Goal: Ask a question

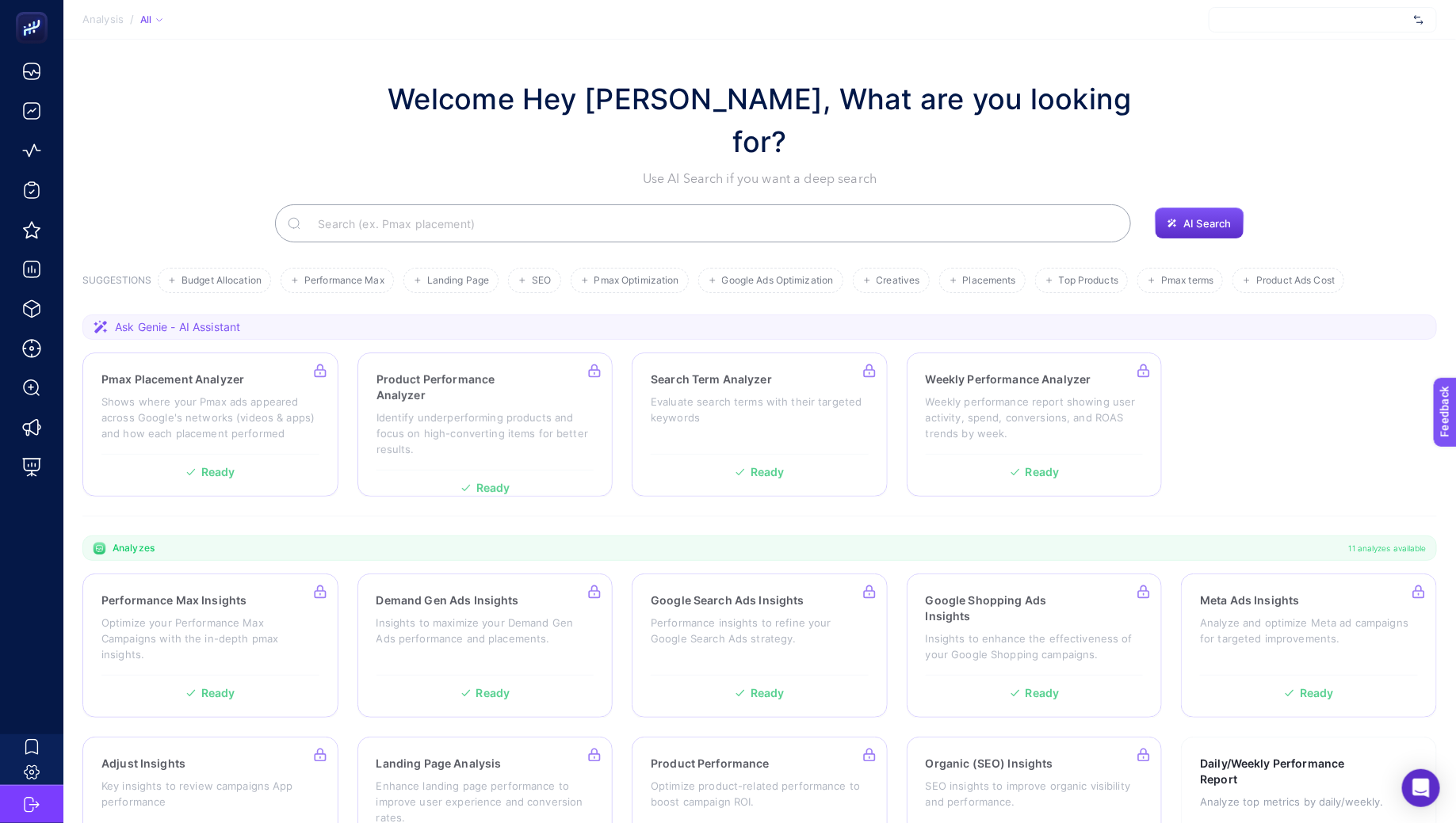
click at [1258, 21] on div at bounding box center [1322, 20] width 228 height 25
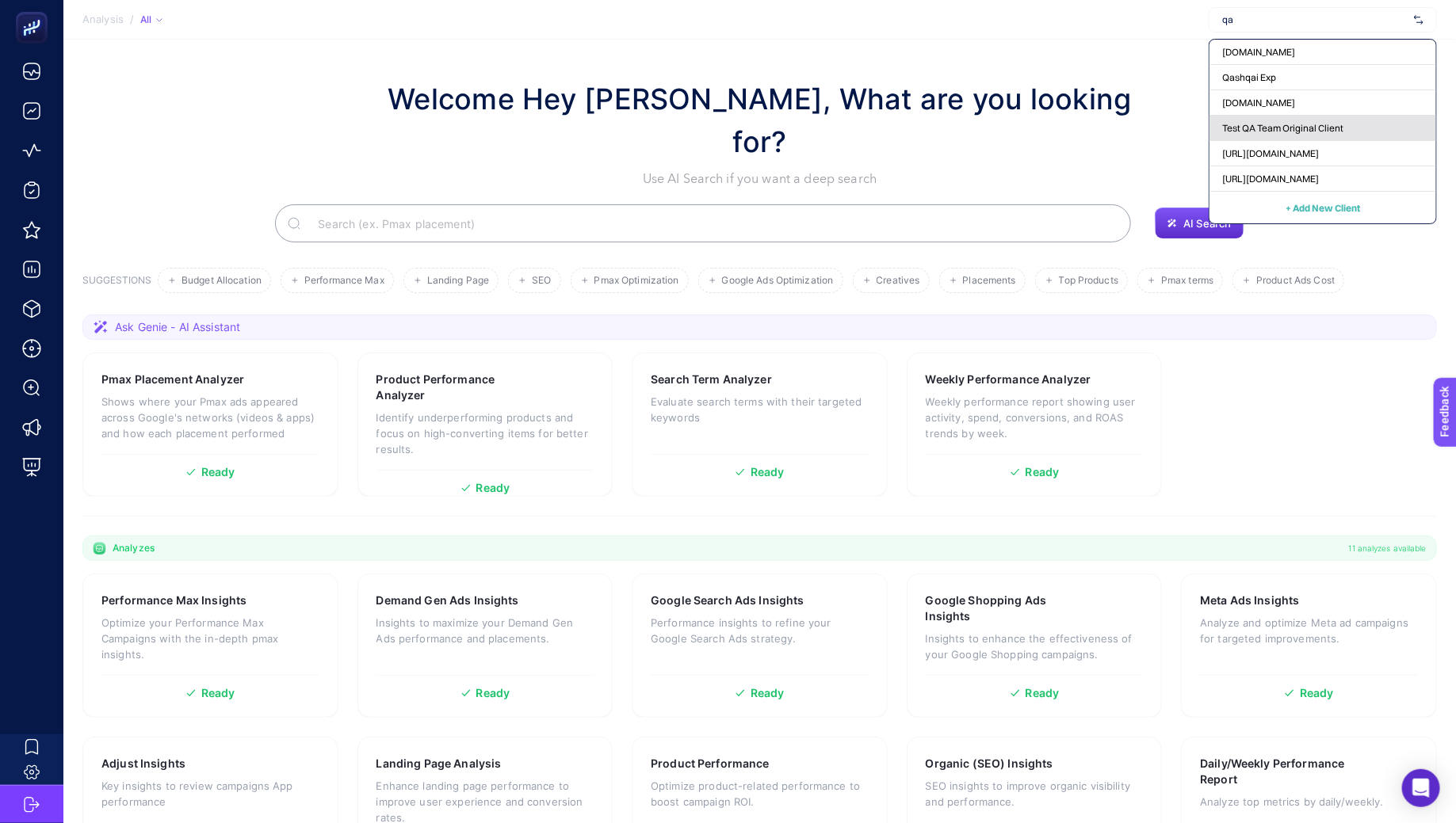
type input "qa"
click at [1271, 132] on span "Test QA Team Original Client" at bounding box center [1282, 128] width 121 height 13
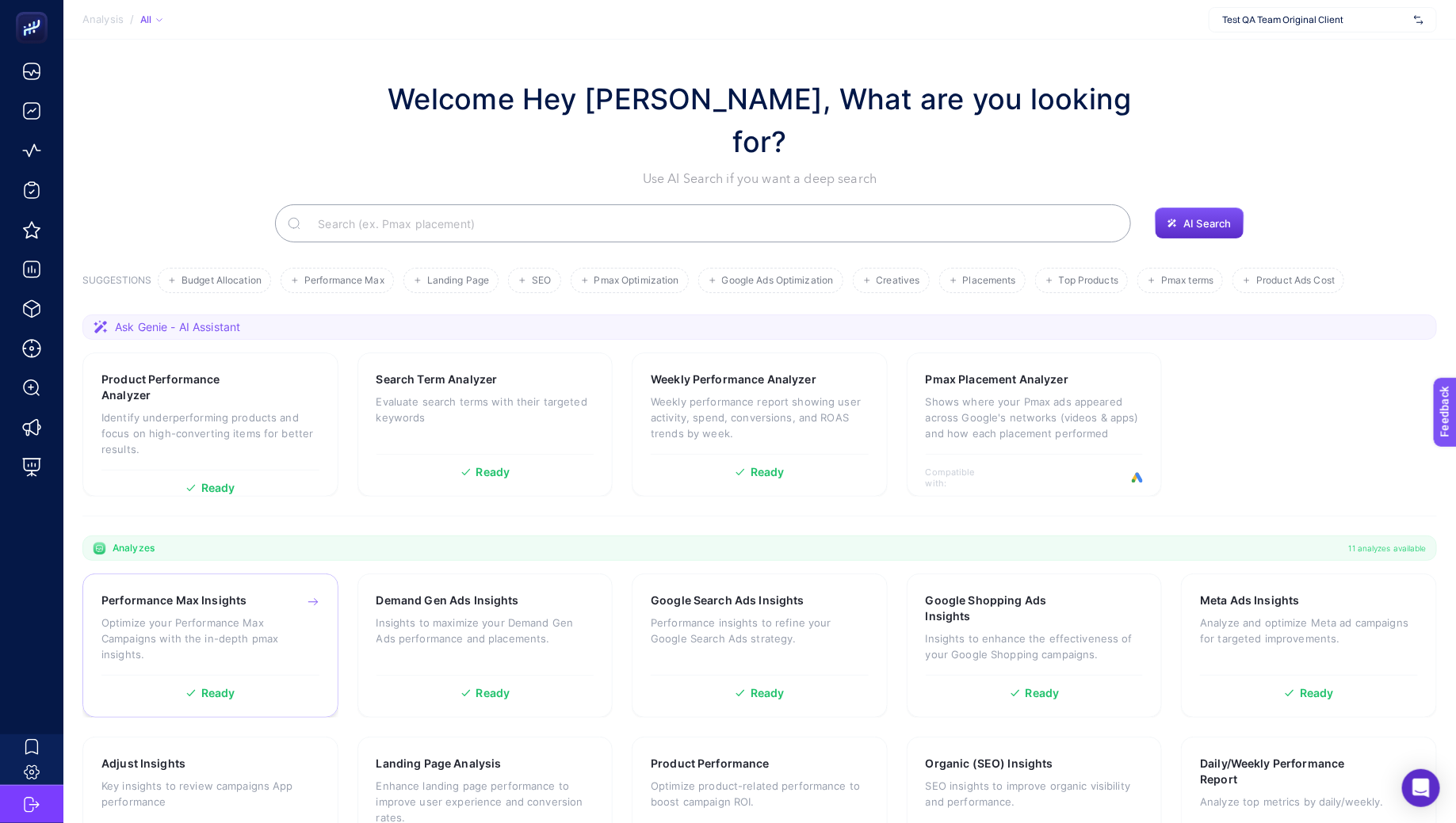
click at [292, 615] on p "Optimize your Performance Max Campaigns with the in-depth pmax insights." at bounding box center [210, 638] width 218 height 47
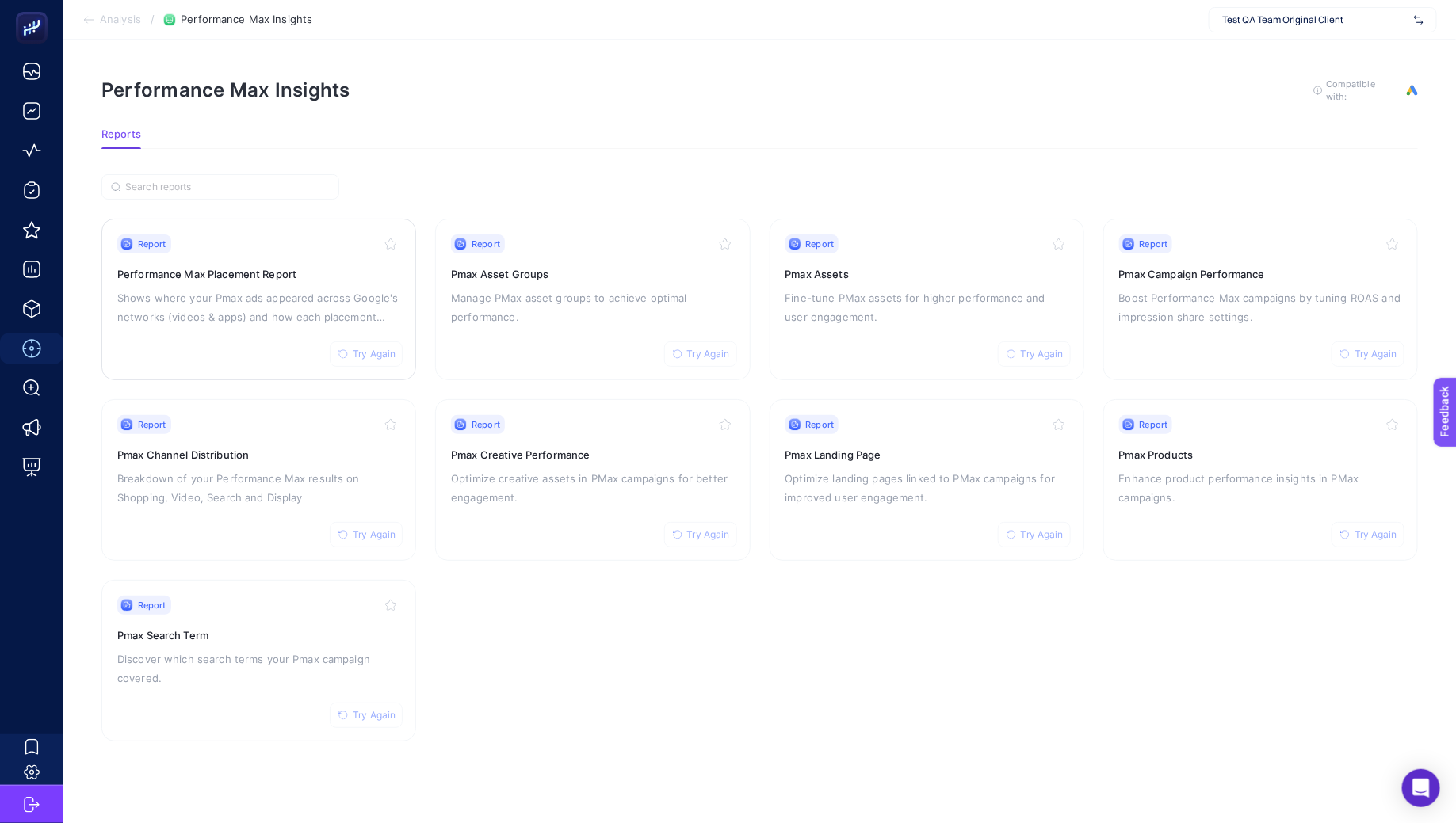
click at [334, 261] on div "Report Try Again Performance Max Placement Report Shows where your Pmax ads app…" at bounding box center [259, 299] width 283 height 130
click at [561, 336] on div "Report Try Again Pmax Asset Groups Manage PMax asset groups to achieve optimal …" at bounding box center [592, 299] width 283 height 130
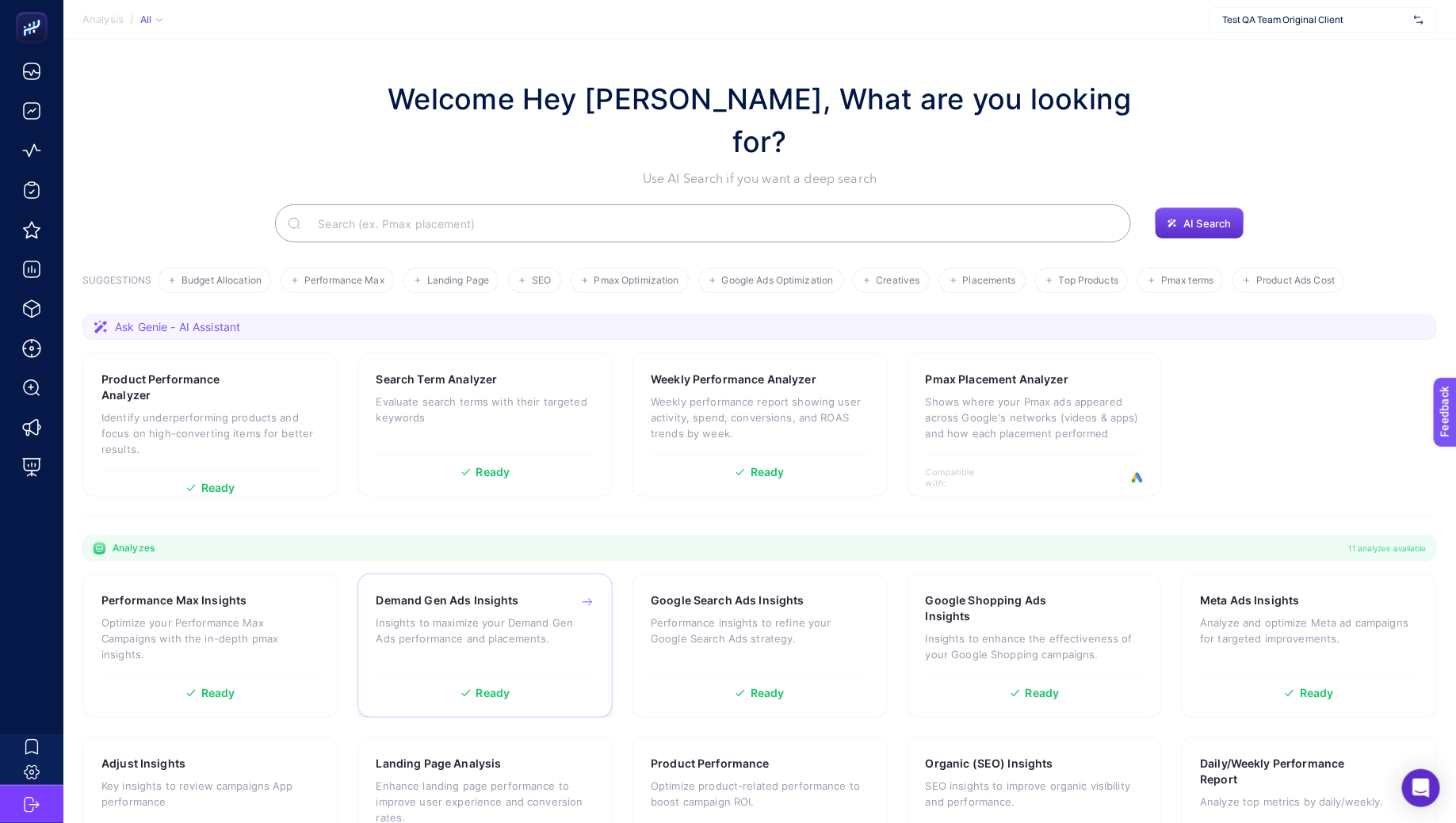
click at [559, 615] on p "Insights to maximize your Demand Gen Ads performance and placements." at bounding box center [485, 630] width 218 height 32
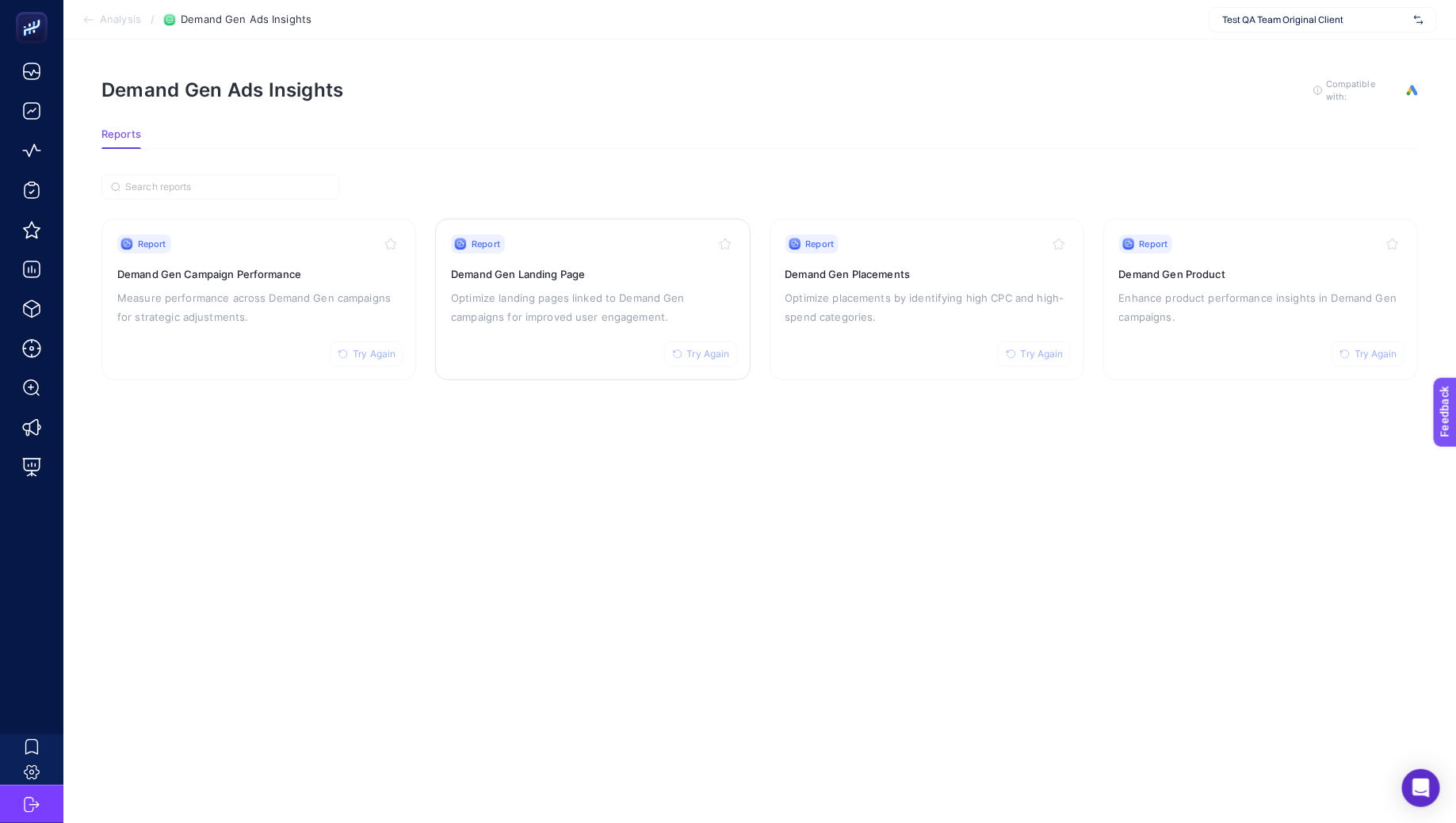
click at [545, 300] on p "Optimize landing pages linked to Demand Gen campaigns for improved user engagem…" at bounding box center [592, 307] width 283 height 38
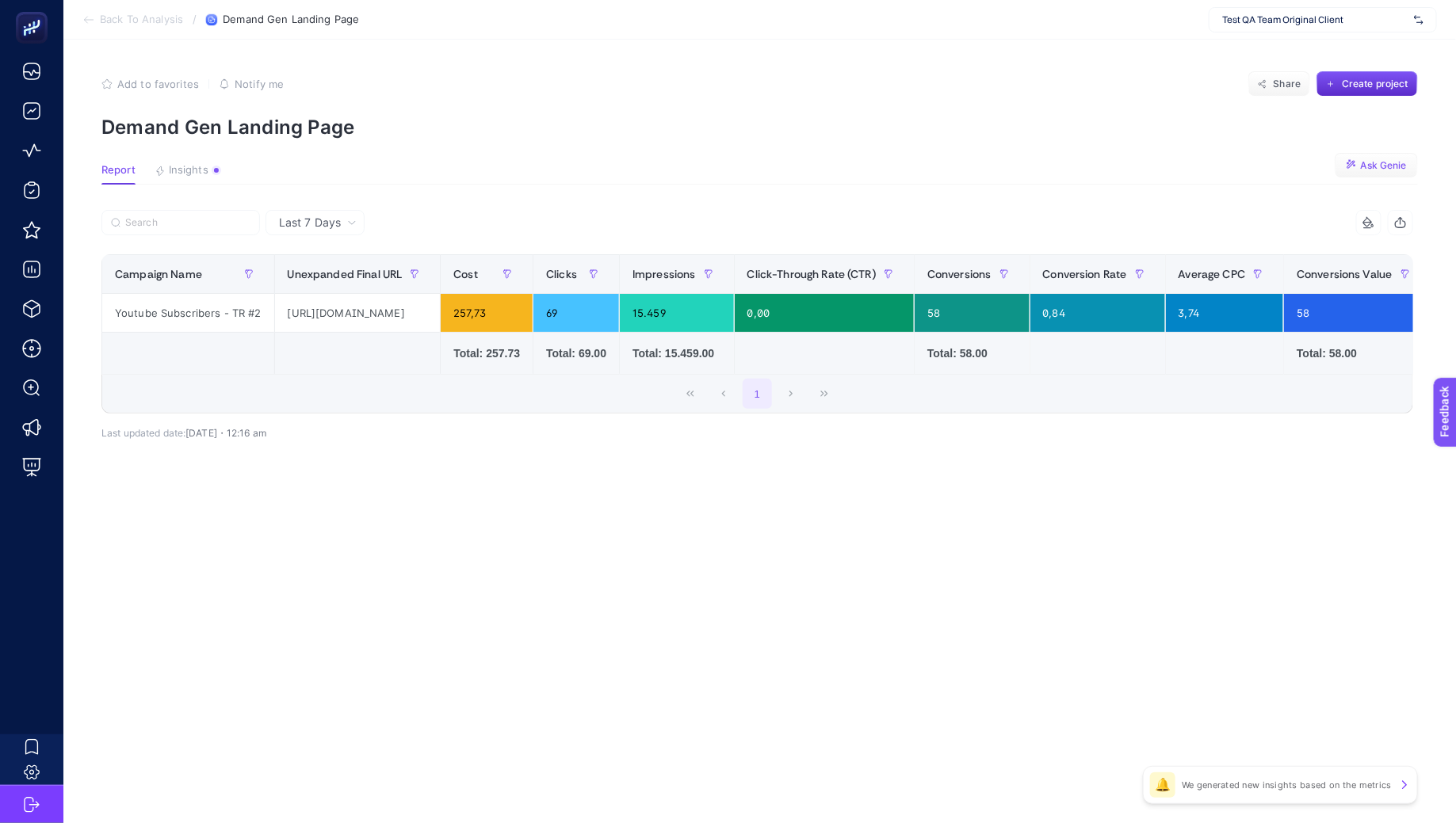
click at [1374, 173] on button "Ask Genie" at bounding box center [1376, 165] width 83 height 25
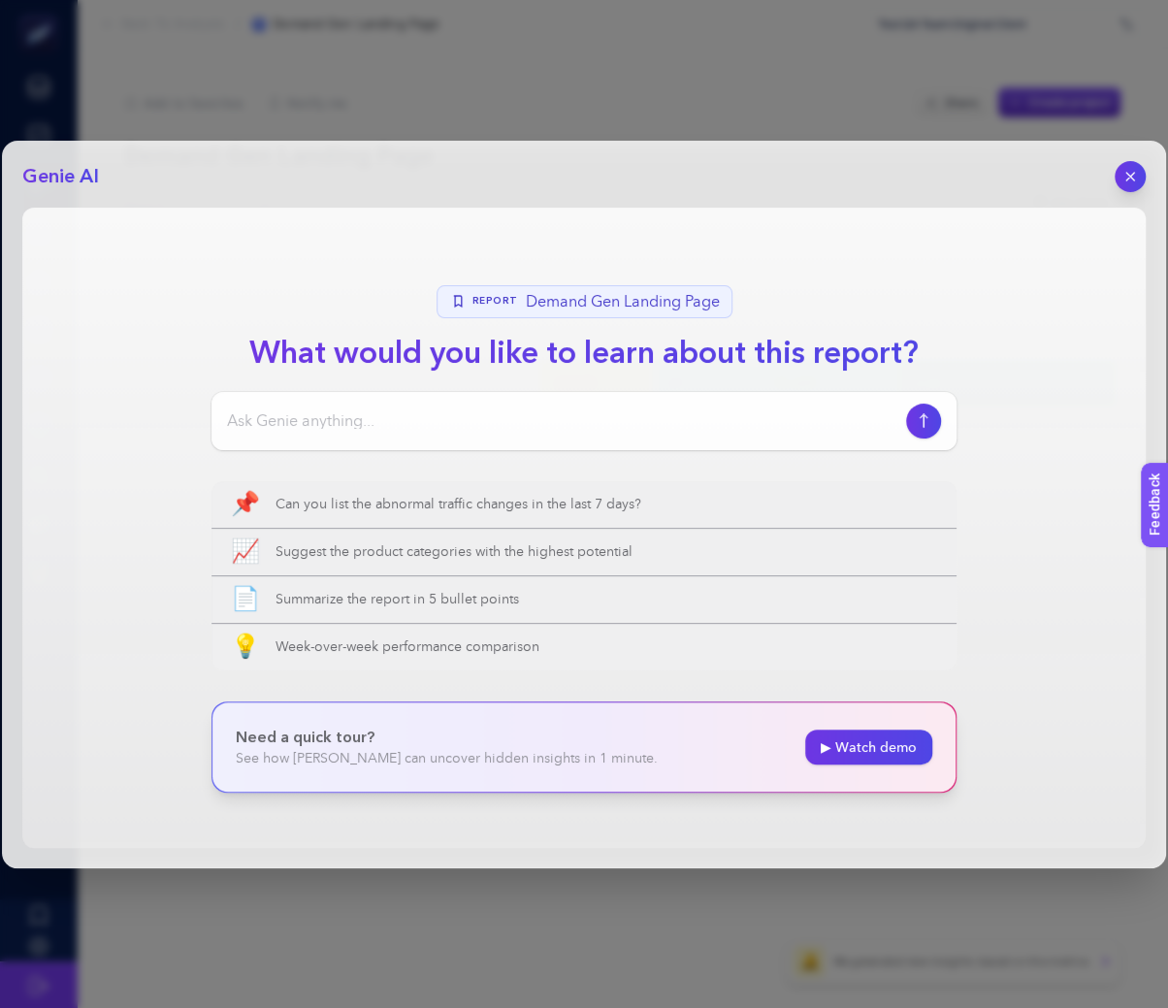
click at [719, 411] on input at bounding box center [562, 420] width 671 height 23
type input "bu rapor ne anlatıyor ?"
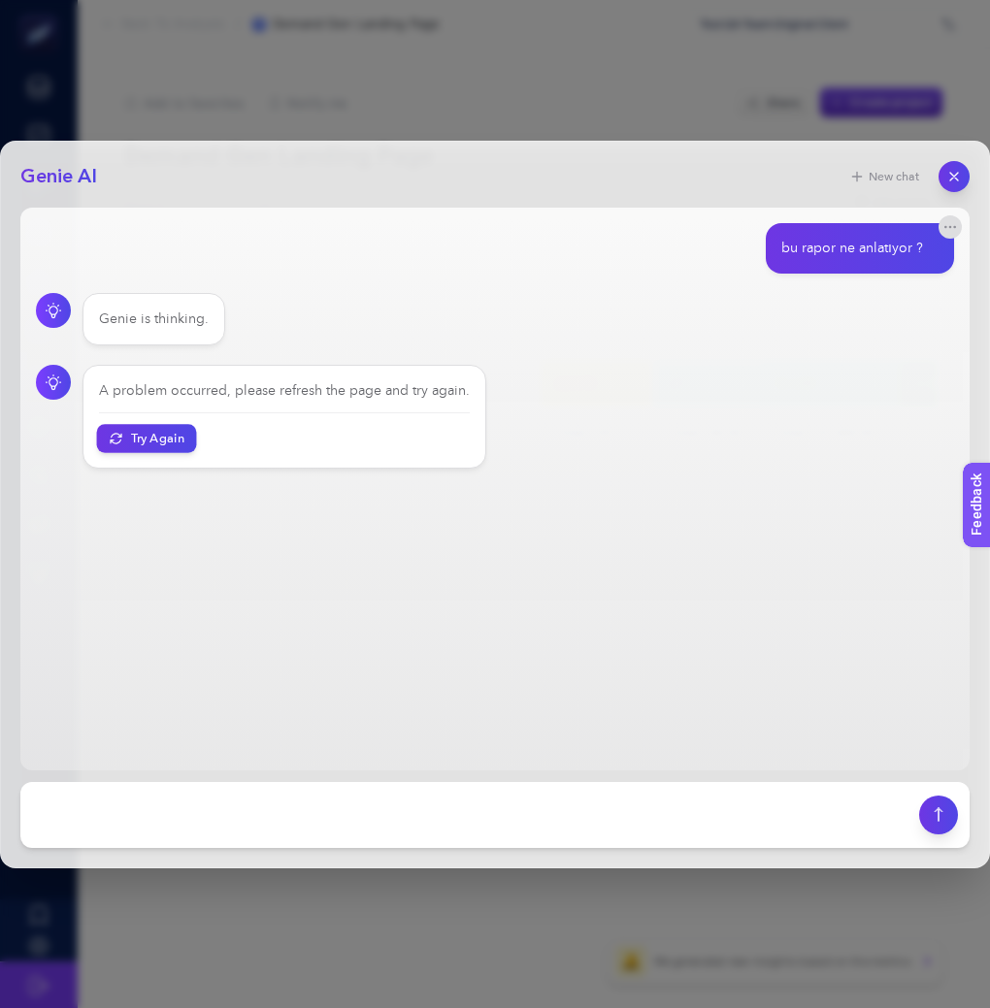
click at [132, 432] on button "Try Again" at bounding box center [147, 438] width 100 height 28
